Goal: Communication & Community: Participate in discussion

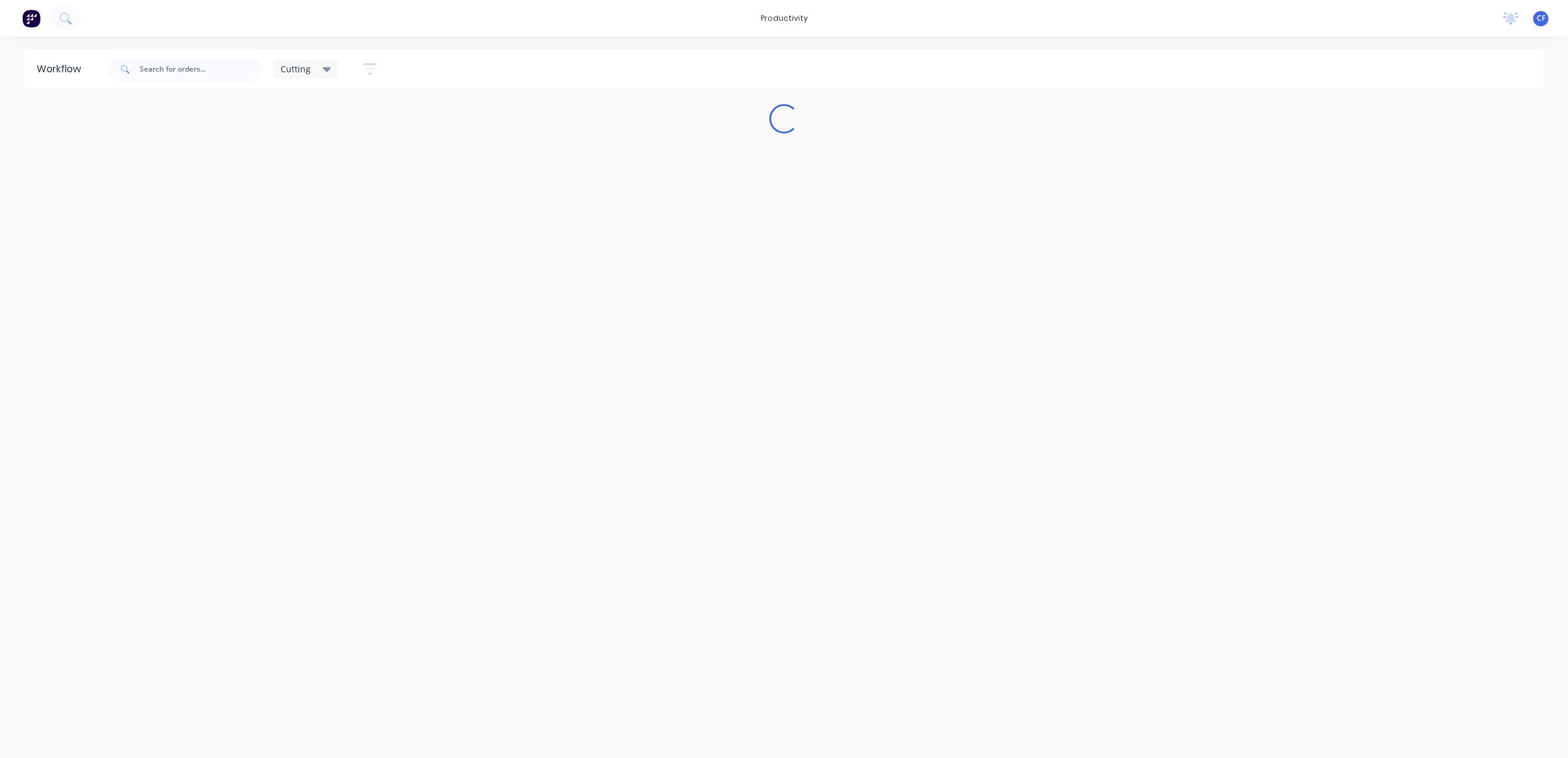
click at [323, 64] on icon at bounding box center [327, 69] width 9 height 14
click at [302, 157] on button "None" at bounding box center [347, 160] width 130 height 14
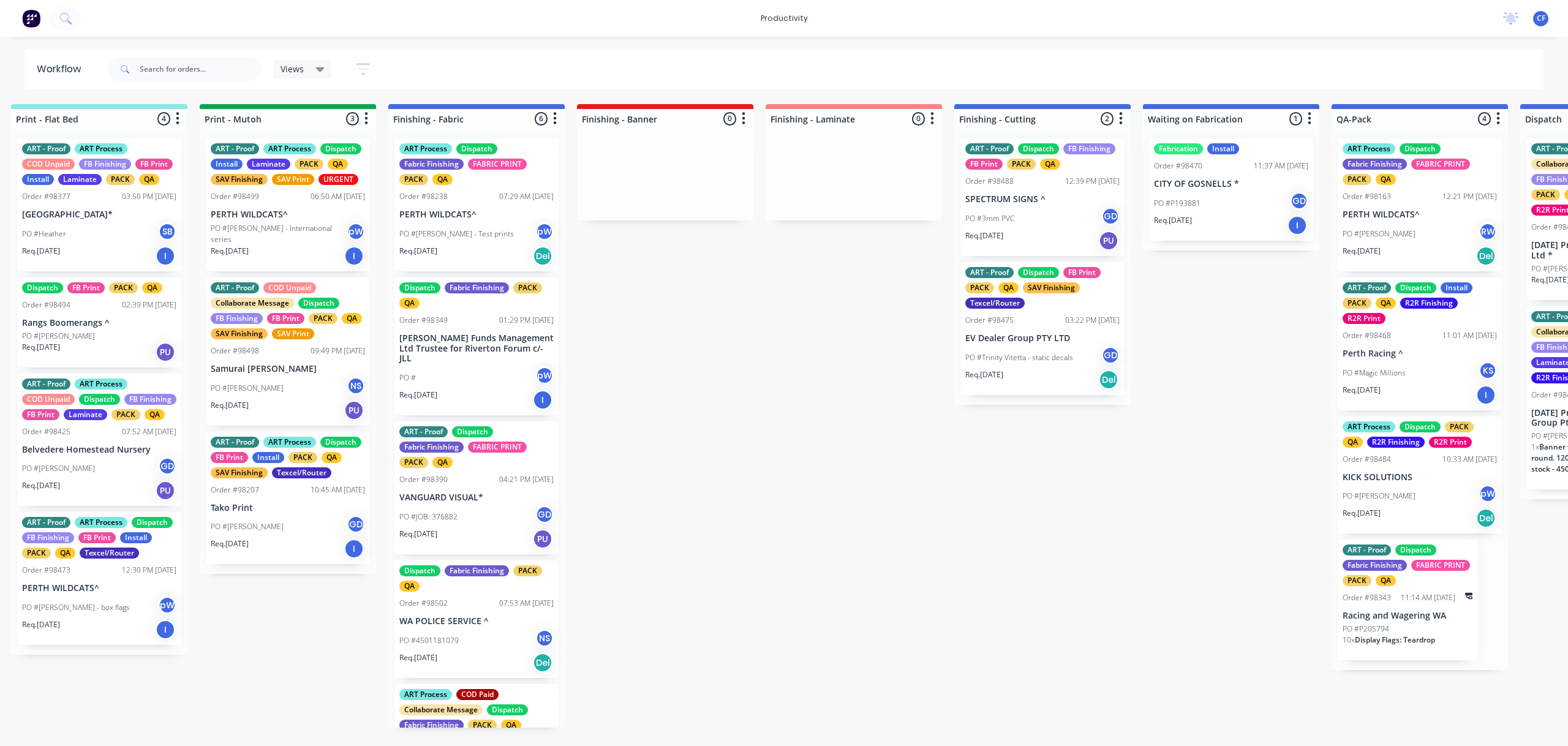
scroll to position [0, 2155]
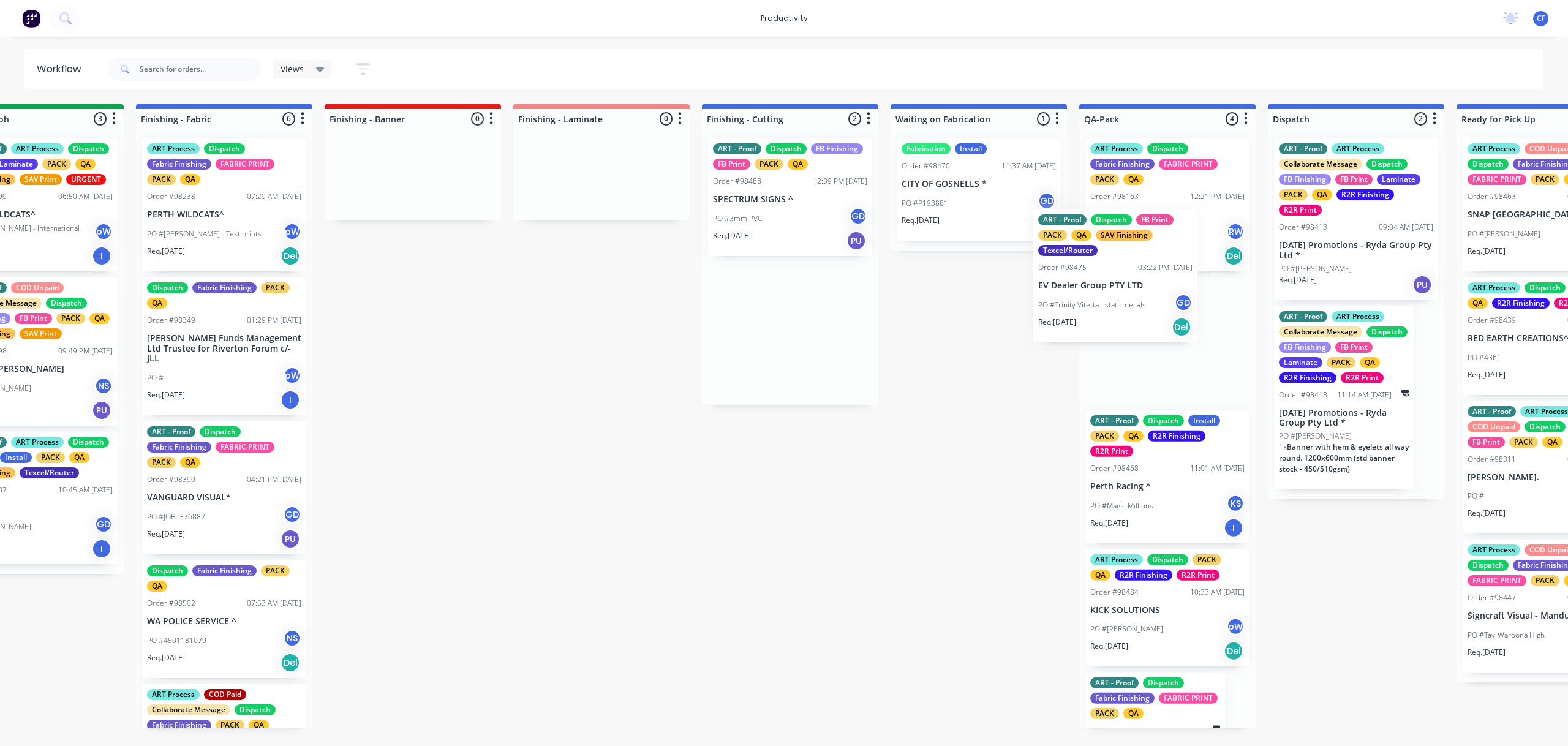
drag, startPoint x: 761, startPoint y: 357, endPoint x: 1113, endPoint y: 297, distance: 357.1
click at [1112, 297] on div "Submitted 9 Sort By Created date Required date Order number Customer name Most …" at bounding box center [190, 416] width 4708 height 624
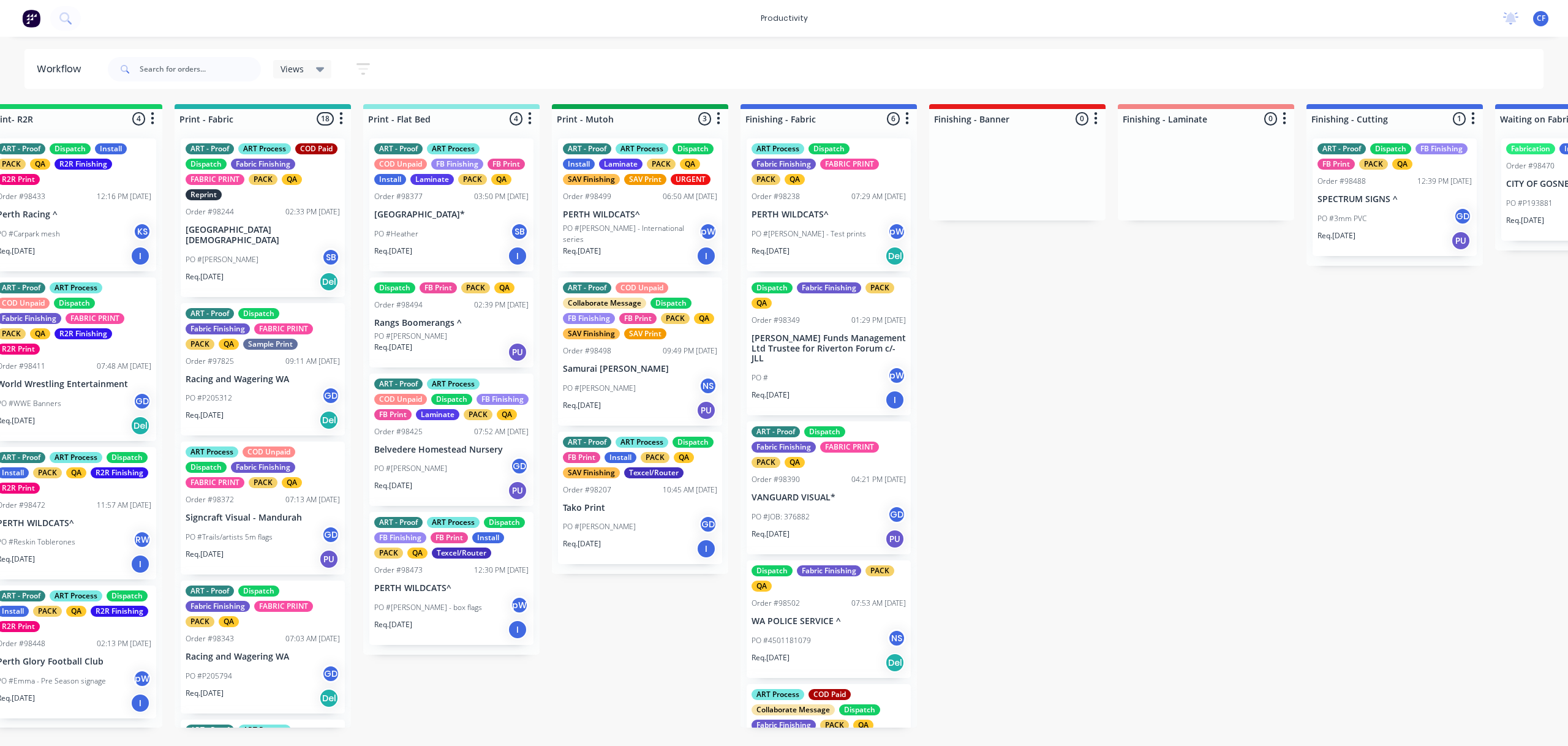
scroll to position [0, 1390]
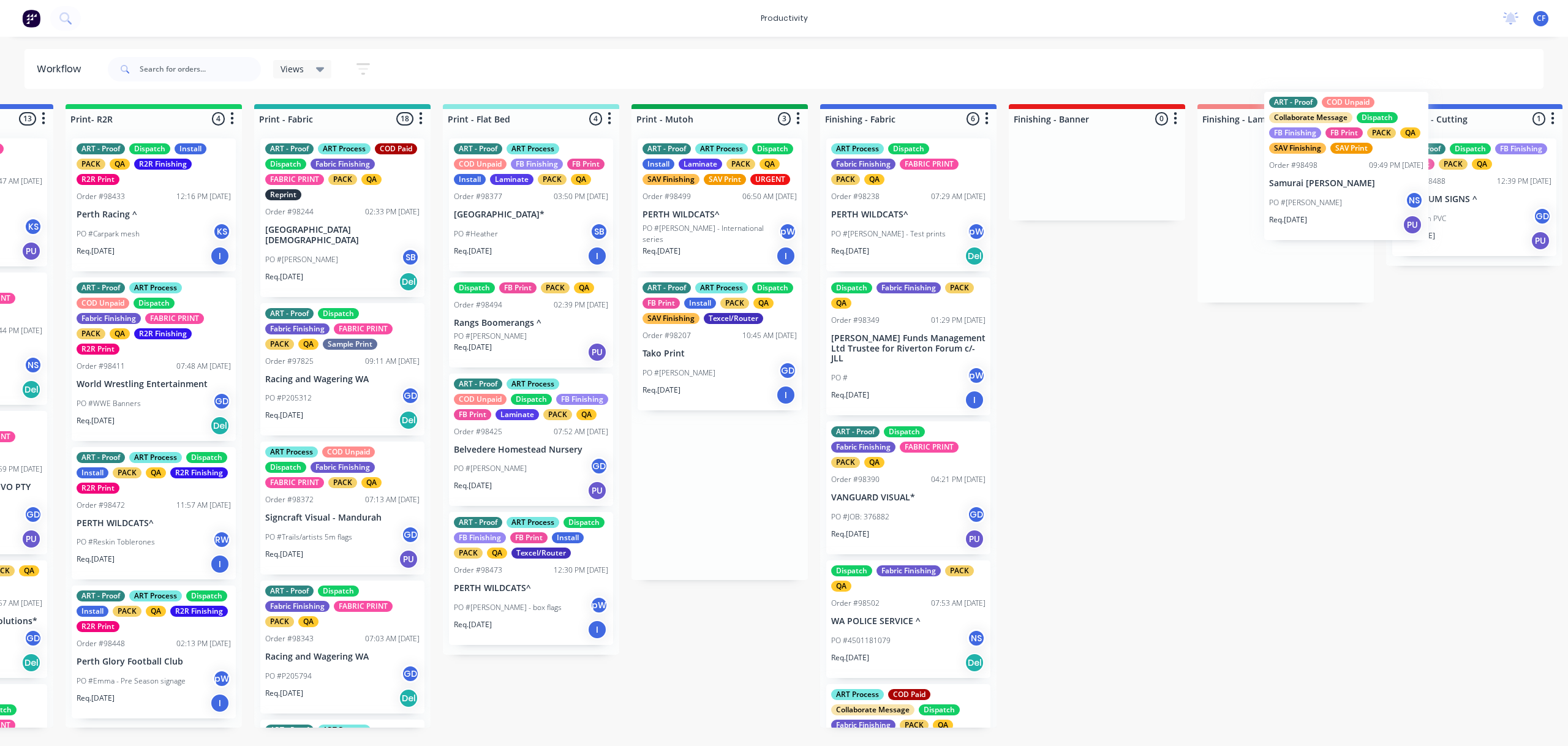
drag, startPoint x: 780, startPoint y: 381, endPoint x: 1332, endPoint y: 192, distance: 583.5
click at [1332, 192] on div "Submitted 9 Sort By Created date Required date Order number Customer name Most …" at bounding box center [874, 416] width 4708 height 624
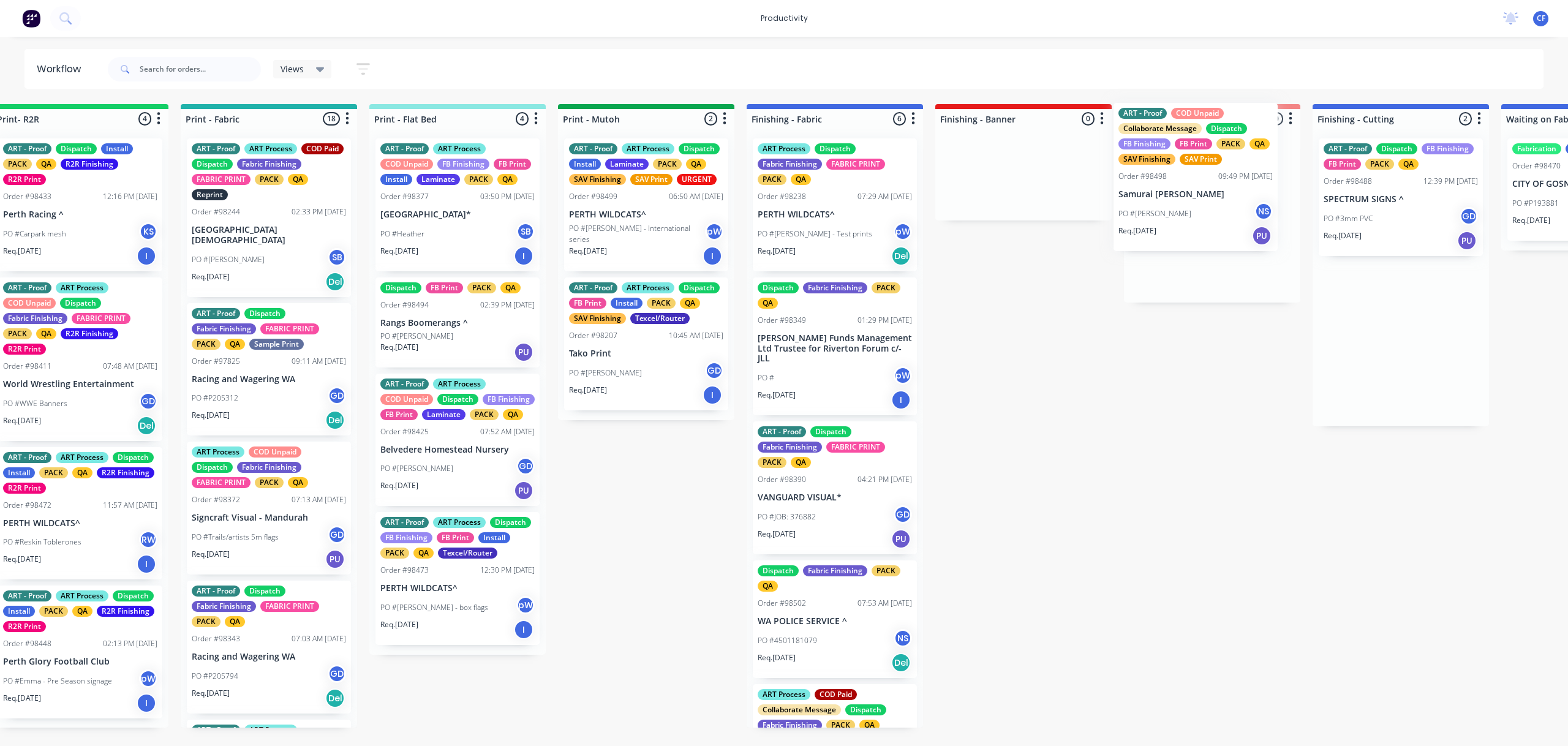
drag, startPoint x: 1401, startPoint y: 216, endPoint x: 1155, endPoint y: 180, distance: 248.6
click at [1155, 180] on div "Submitted 9 Sort By Created date Required date Order number Customer name Most …" at bounding box center [800, 416] width 4708 height 624
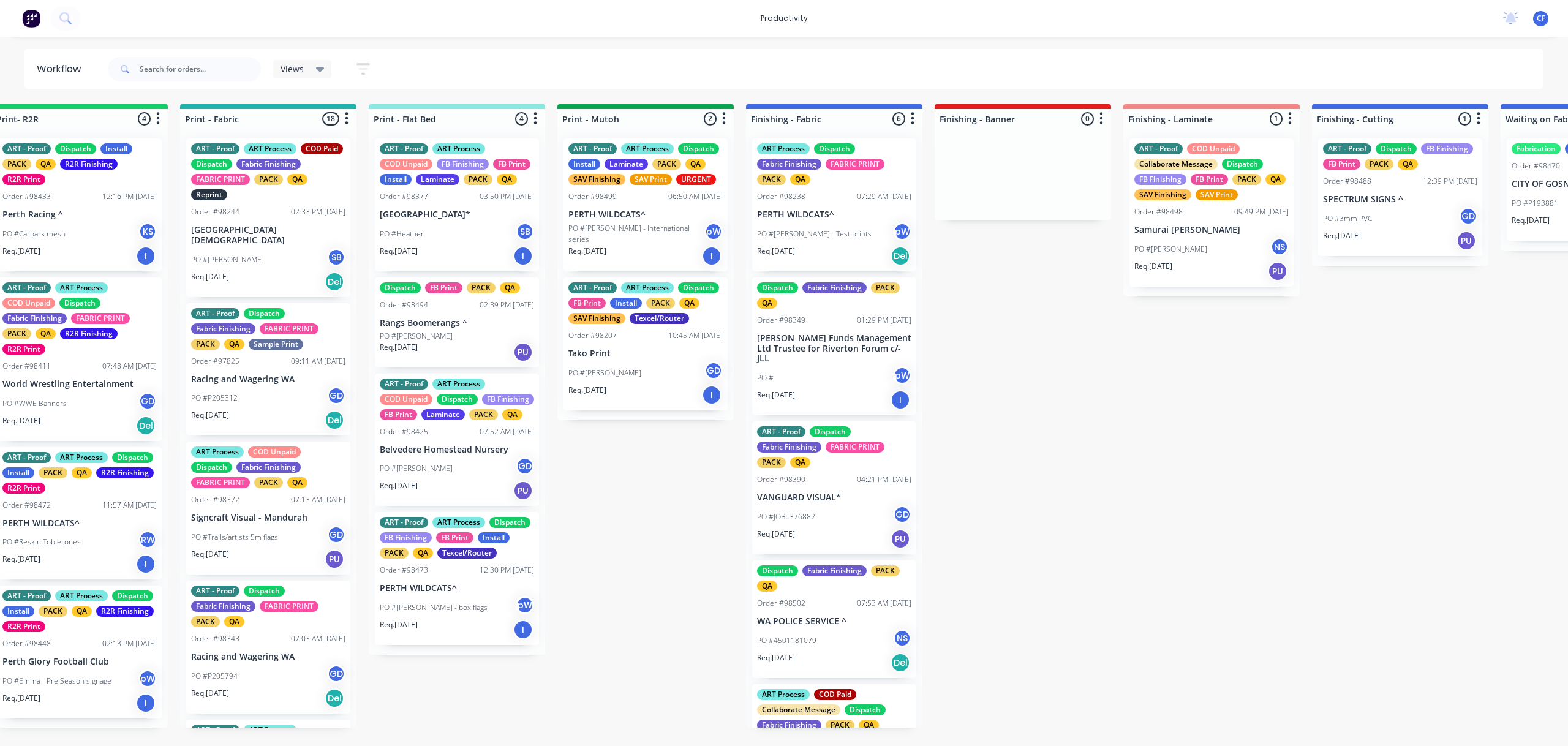
click at [627, 226] on div "PO #[PERSON_NAME] - International series pW" at bounding box center [645, 234] width 154 height 24
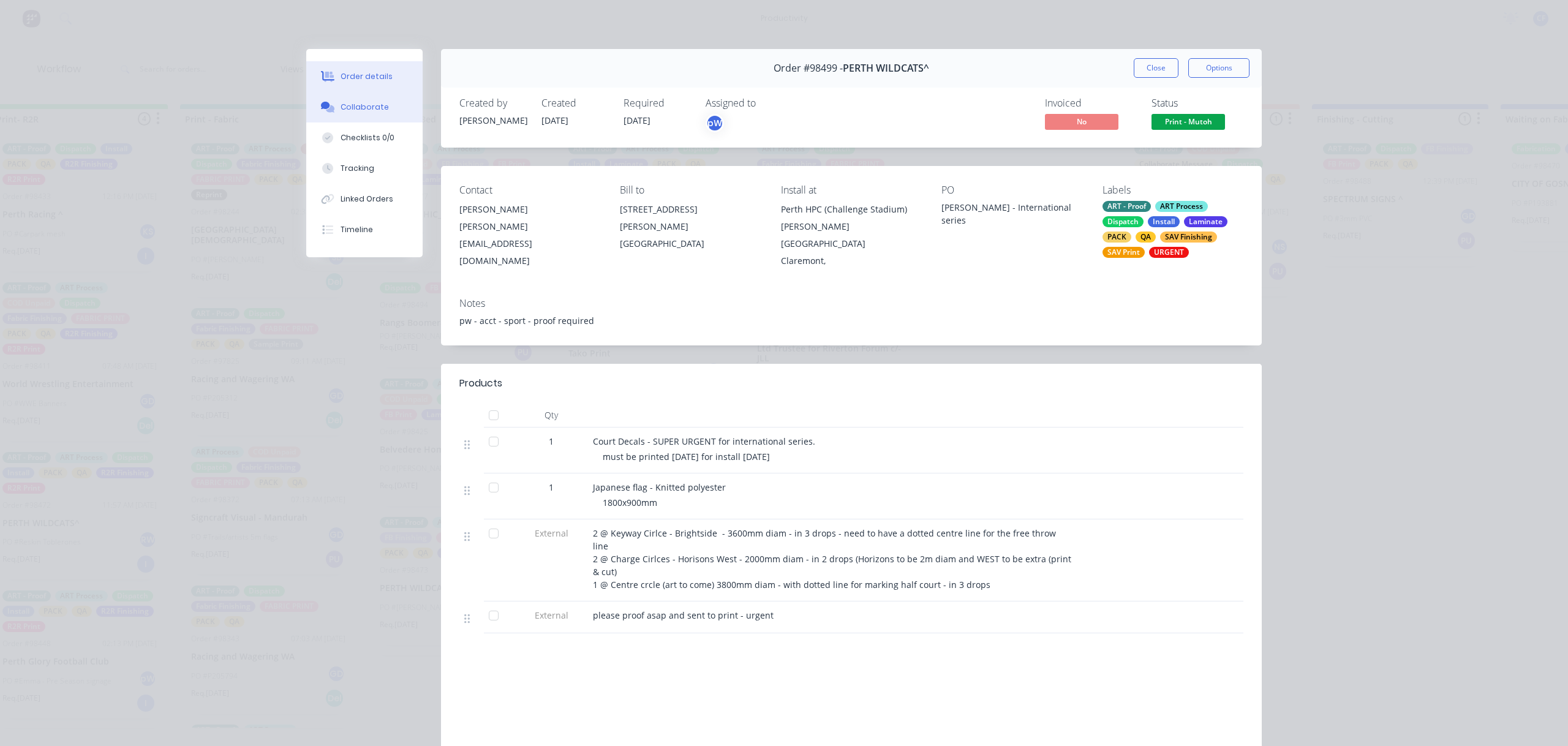
click at [361, 106] on div "Collaborate" at bounding box center [365, 107] width 48 height 11
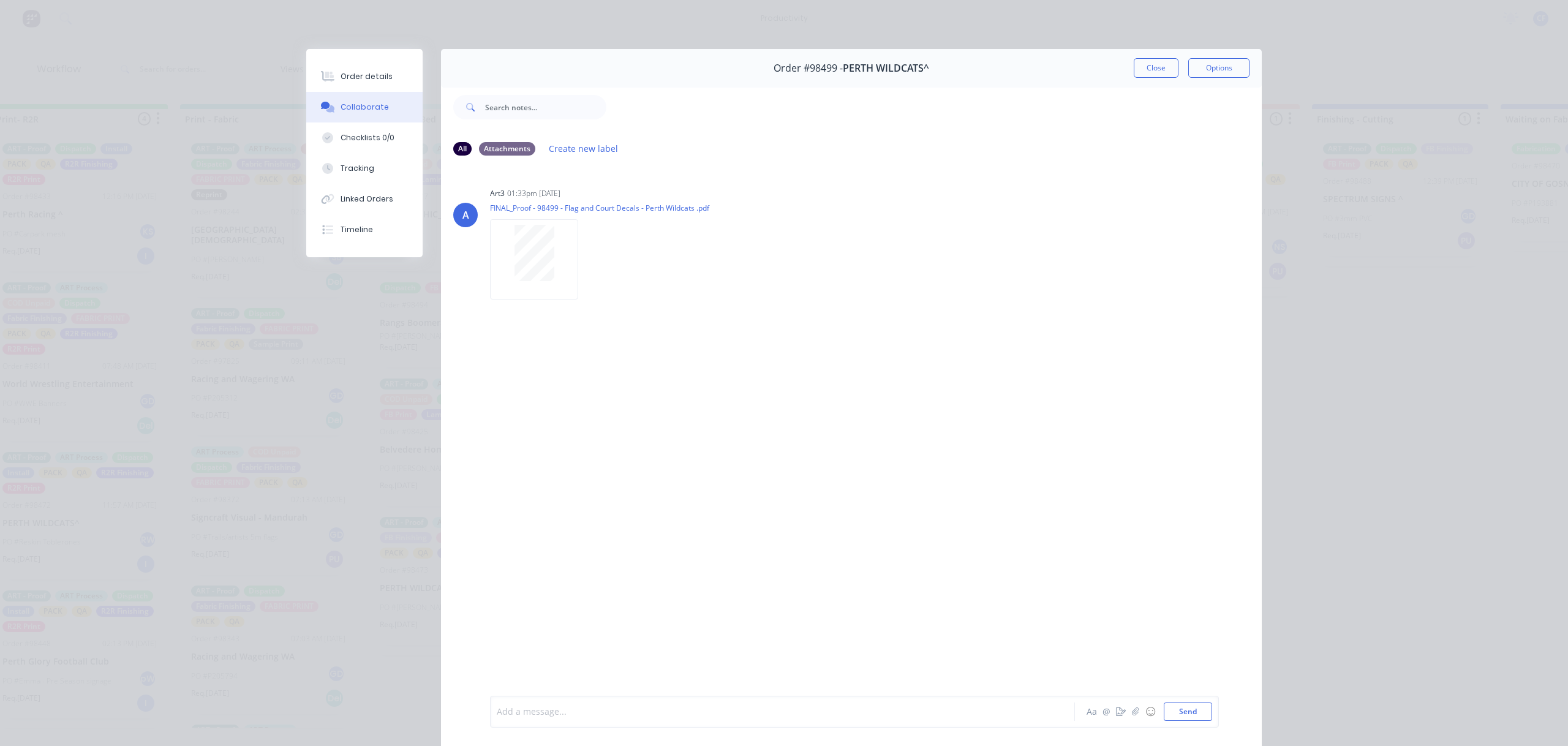
click at [577, 707] on div at bounding box center [765, 712] width 536 height 13
click at [1200, 716] on button "Send" at bounding box center [1188, 712] width 48 height 19
click at [1161, 55] on div "Order #98499 - PERTH WILDCATS^ Close Options" at bounding box center [851, 68] width 821 height 38
click at [1157, 70] on button "Close" at bounding box center [1156, 68] width 45 height 20
